Goal: Check status: Check status

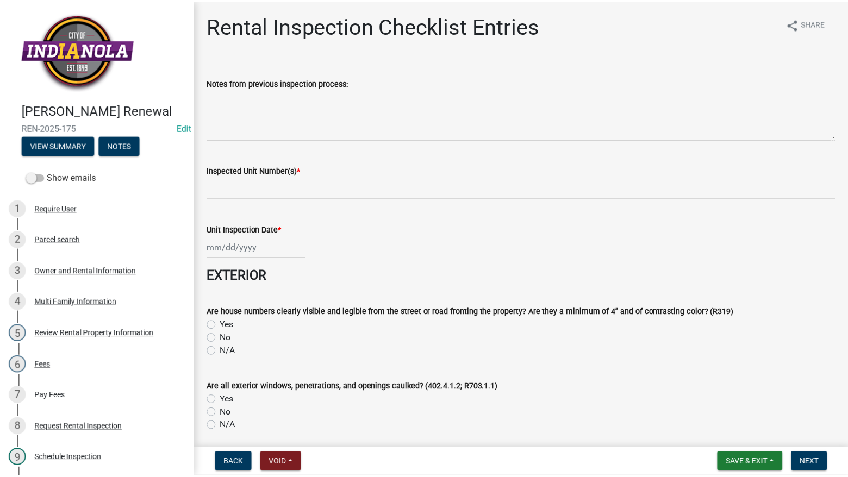
scroll to position [163, 0]
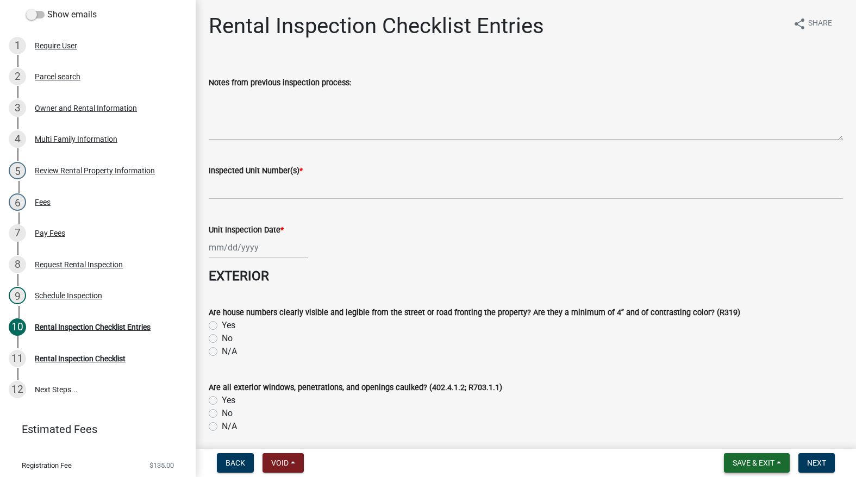
click at [755, 464] on span "Save & Exit" at bounding box center [754, 463] width 42 height 9
click at [745, 431] on button "Save & Exit" at bounding box center [746, 435] width 87 height 26
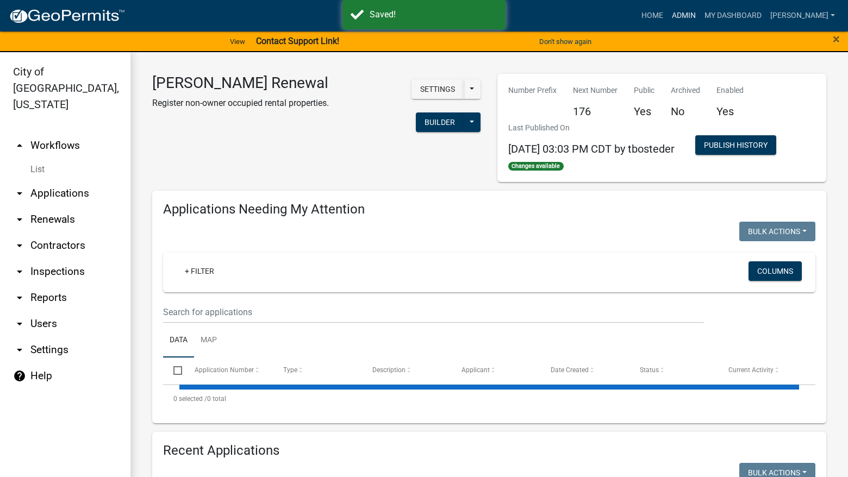
click at [700, 10] on link "Admin" at bounding box center [684, 15] width 33 height 21
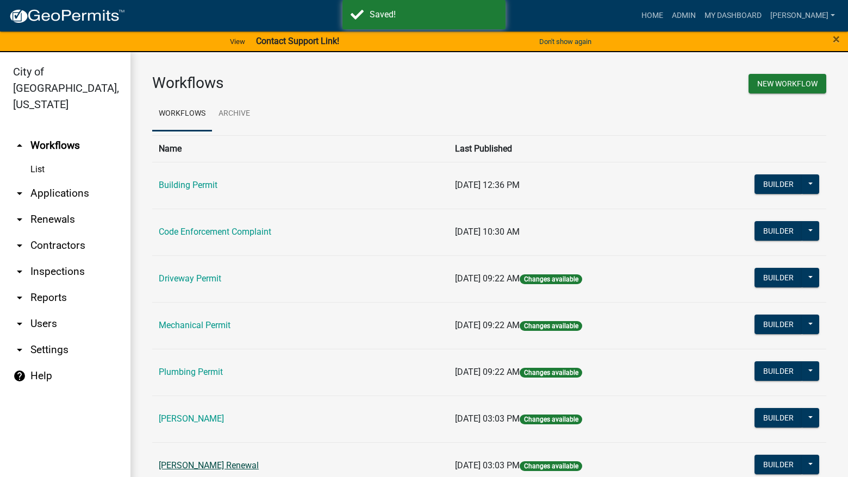
click at [219, 462] on link "[PERSON_NAME] Renewal" at bounding box center [209, 466] width 100 height 10
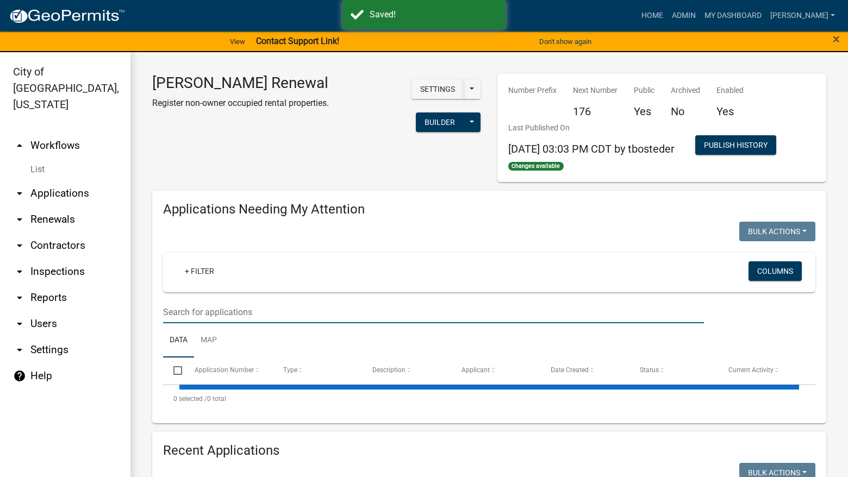
click at [251, 320] on input "text" at bounding box center [433, 312] width 541 height 22
select select "3: 100"
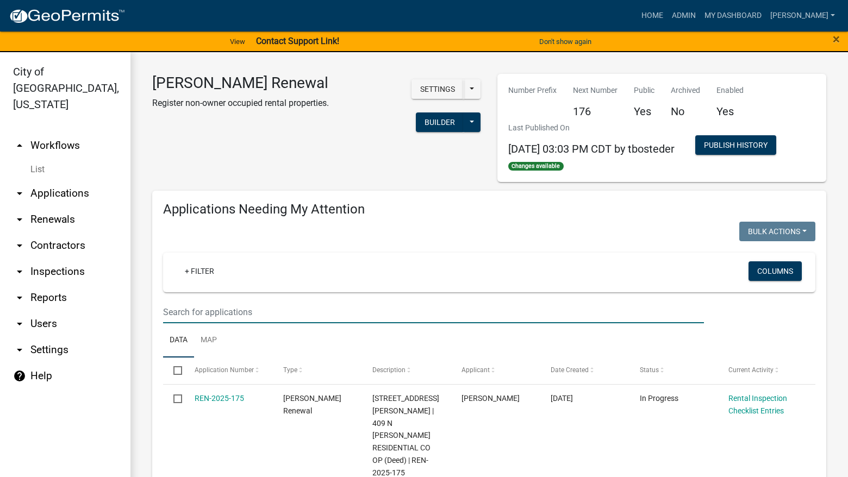
click at [251, 319] on input "text" at bounding box center [433, 312] width 541 height 22
type input "602"
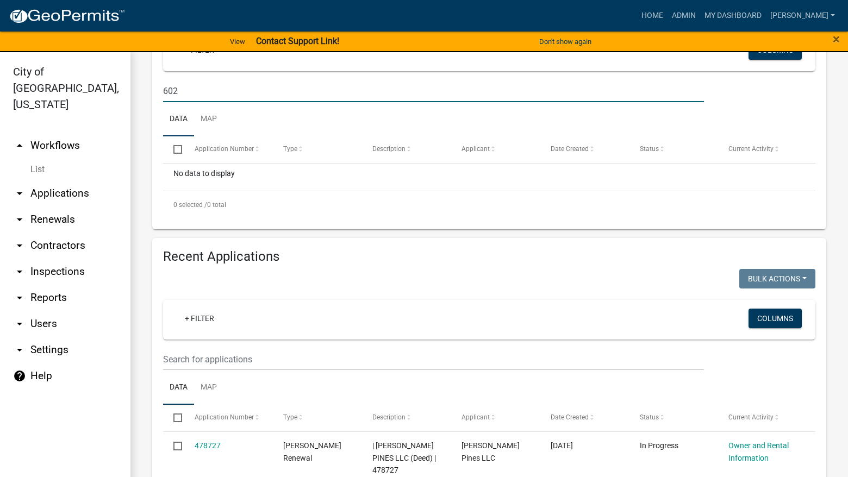
scroll to position [272, 0]
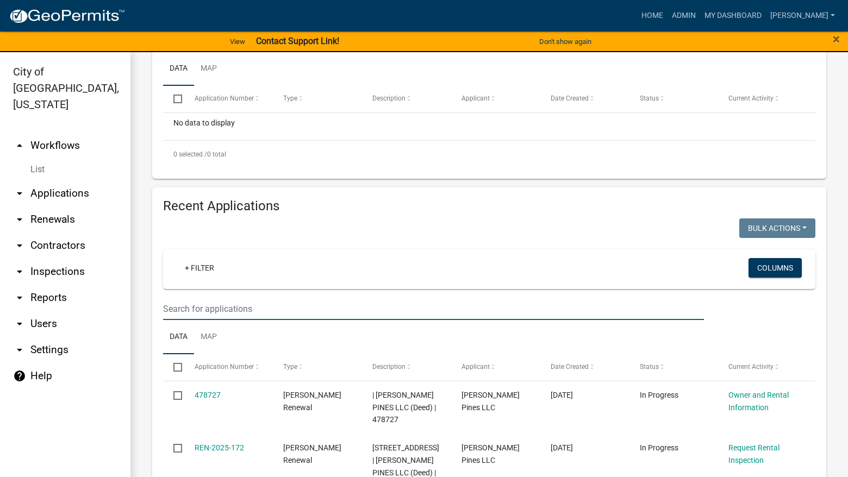
click at [276, 307] on input "text" at bounding box center [433, 309] width 541 height 22
type input "602"
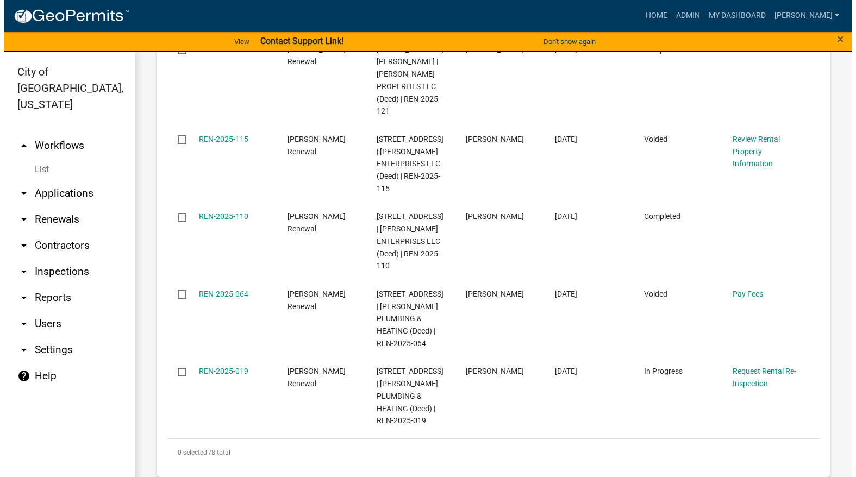
scroll to position [870, 0]
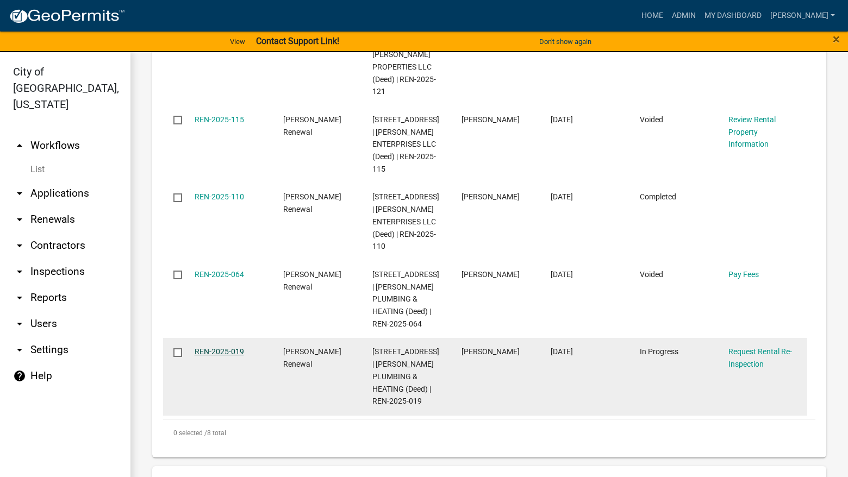
click at [207, 347] on link "REN-2025-019" at bounding box center [219, 351] width 49 height 9
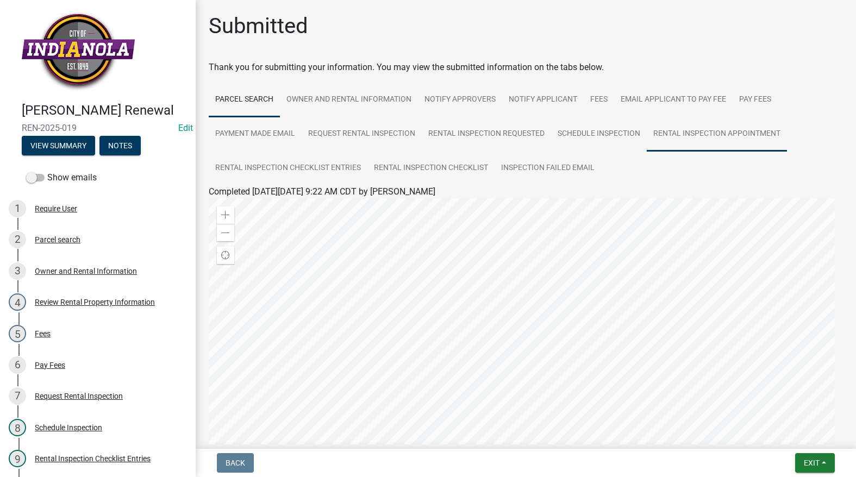
click at [687, 133] on link "Rental Inspection Appointment" at bounding box center [717, 134] width 140 height 35
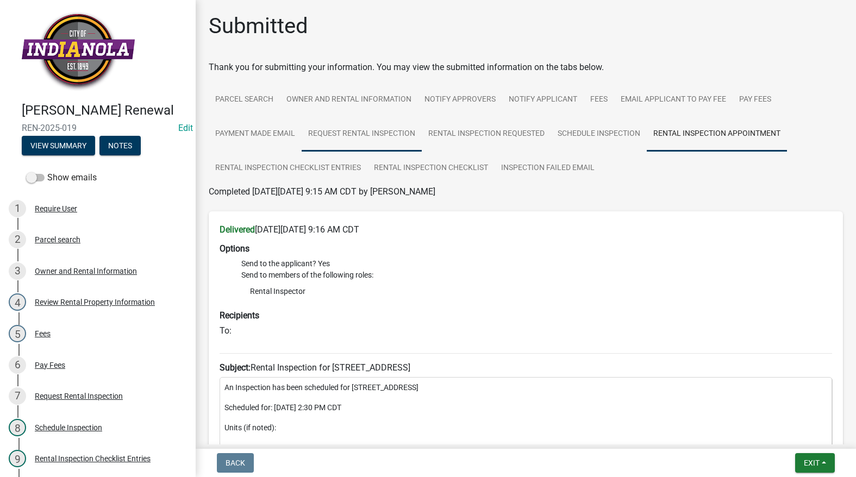
click at [328, 126] on link "Request Rental Inspection" at bounding box center [362, 134] width 120 height 35
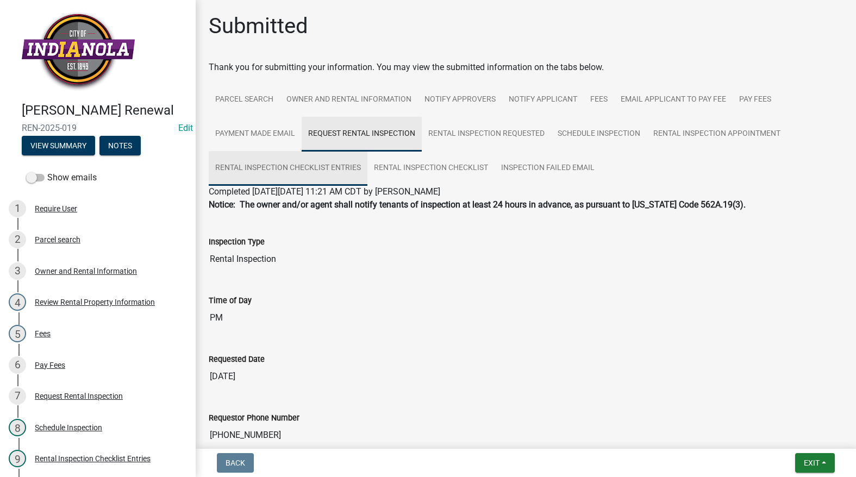
click at [304, 161] on link "Rental Inspection Checklist Entries" at bounding box center [288, 168] width 159 height 35
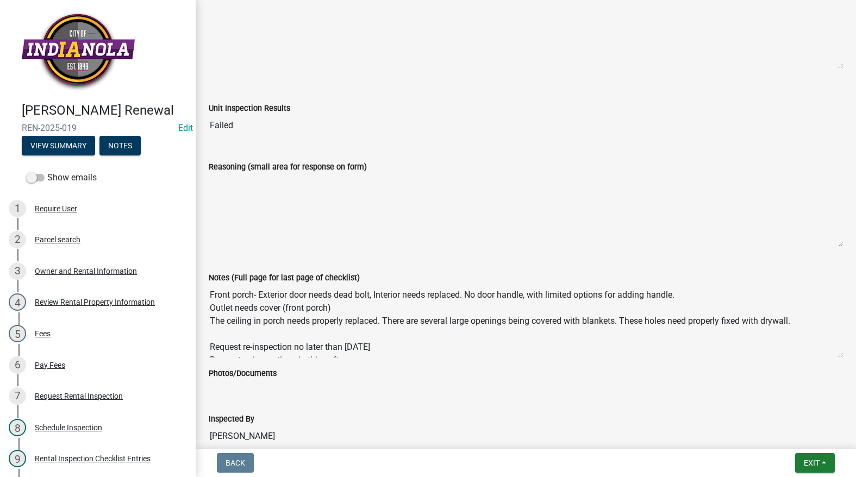
scroll to position [2085, 0]
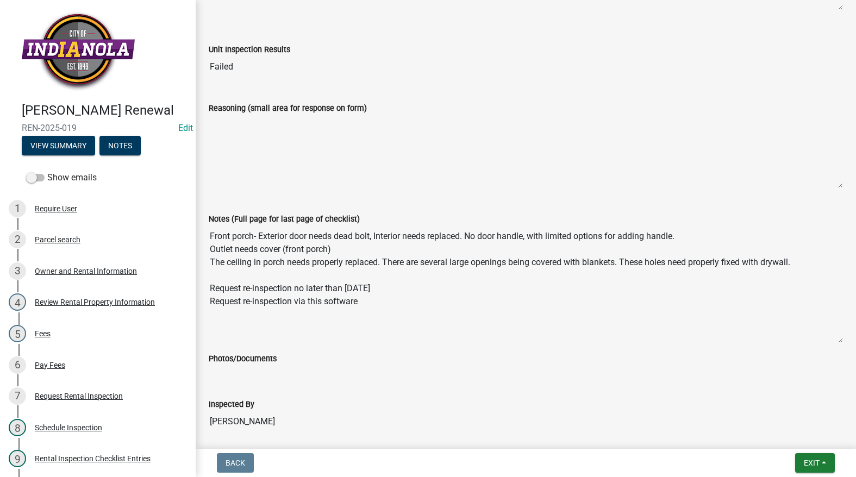
drag, startPoint x: 833, startPoint y: 296, endPoint x: 842, endPoint y: 340, distance: 44.9
click at [842, 340] on div "Notes (Full page for last page of checklist) Front porch- Exterior door needs d…" at bounding box center [526, 274] width 651 height 155
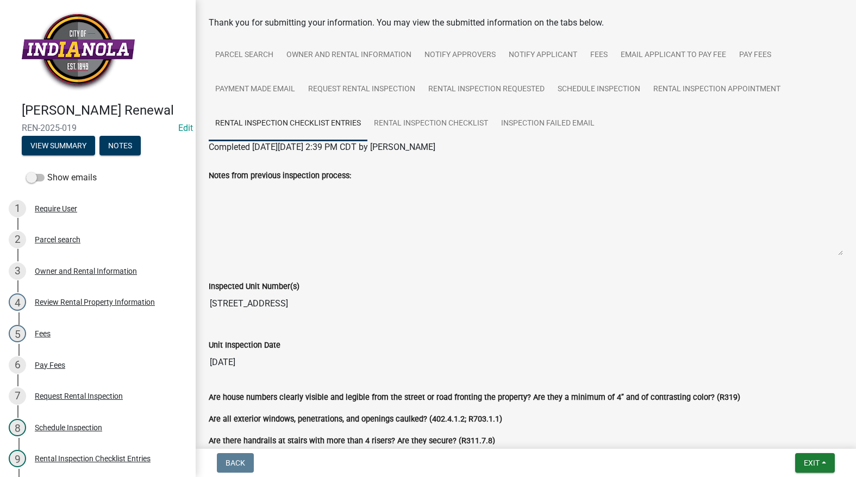
scroll to position [0, 0]
